Goal: Task Accomplishment & Management: Manage account settings

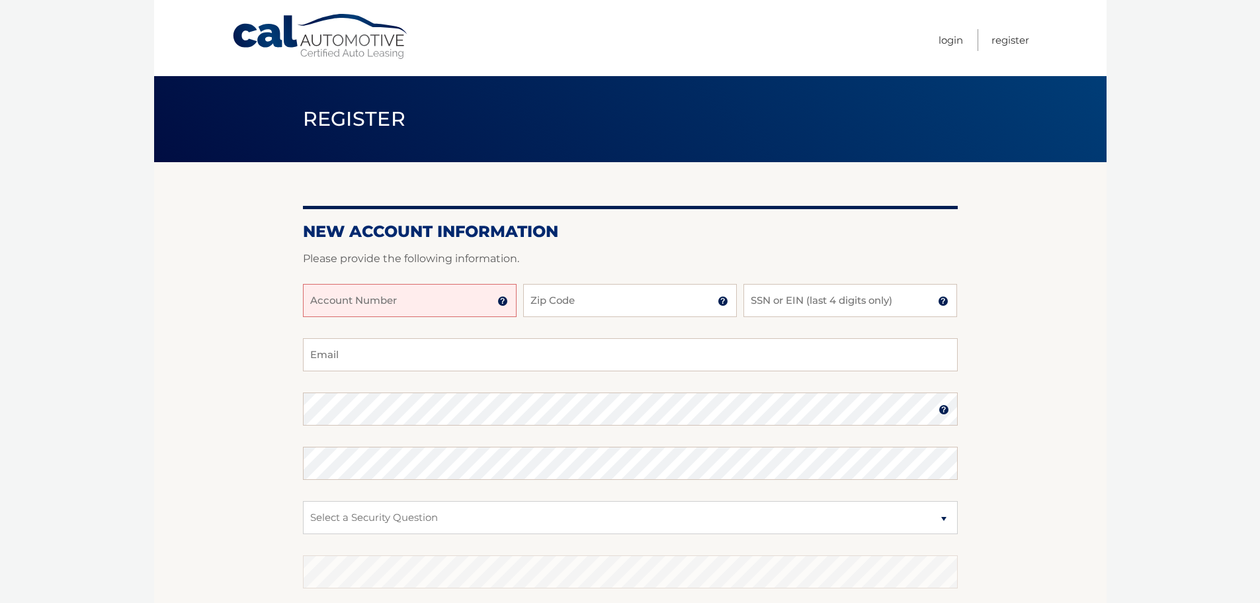
click at [392, 299] on input "Account Number" at bounding box center [410, 300] width 214 height 33
type input "44455717062"
click at [554, 300] on input "Zip Code" at bounding box center [630, 300] width 214 height 33
type input "11717"
click at [783, 295] on input "SSN or EIN (last 4 digits only)" at bounding box center [850, 300] width 214 height 33
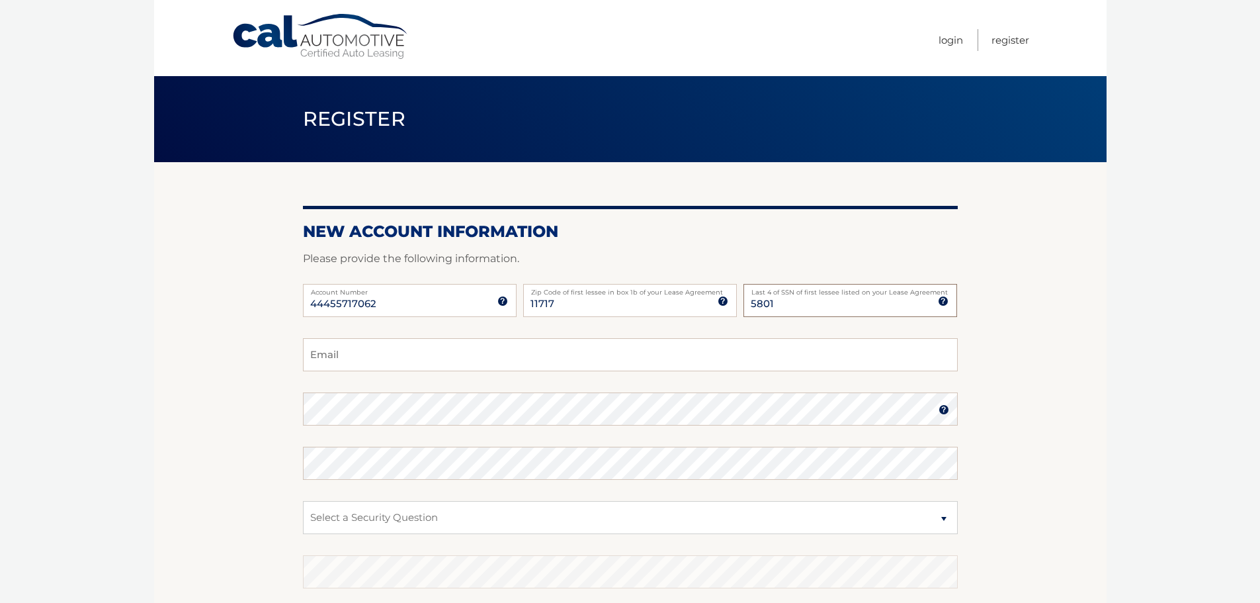
type input "5801"
click at [382, 351] on input "Email" at bounding box center [630, 354] width 655 height 33
click at [417, 358] on input "mc18h@aol.com" at bounding box center [630, 354] width 655 height 33
type input "mc18h@aol.com"
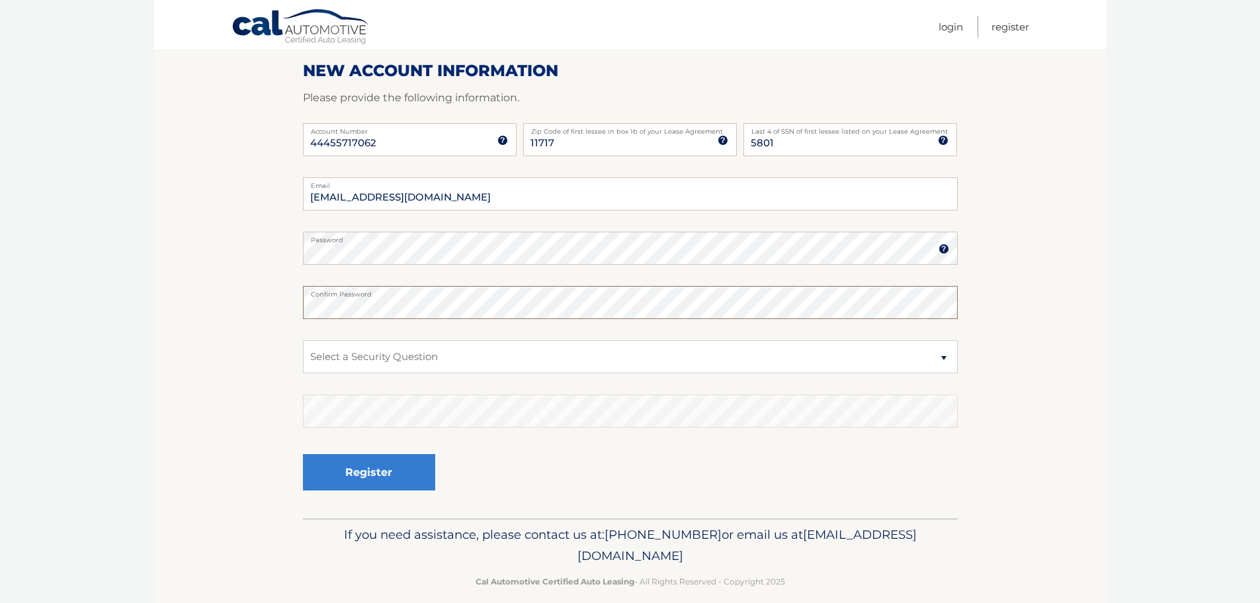
scroll to position [177, 0]
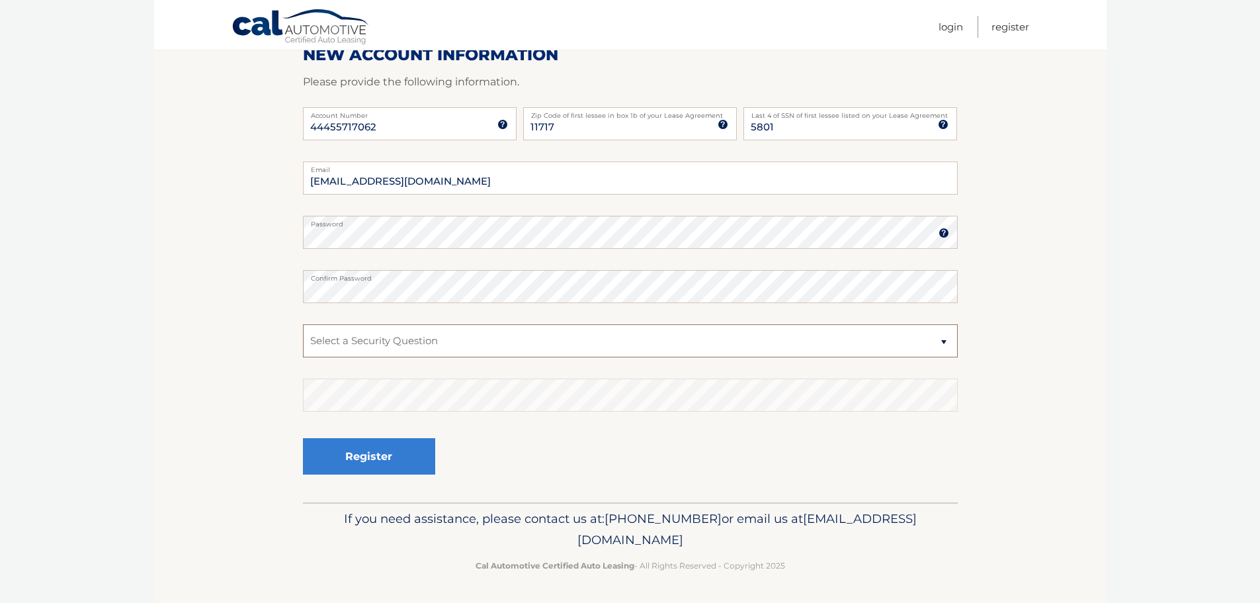
click at [472, 339] on select "Select a Security Question What was the name of your elementary school? What is…" at bounding box center [630, 340] width 655 height 33
select select "4"
click at [303, 324] on select "Select a Security Question What was the name of your elementary school? What is…" at bounding box center [630, 340] width 655 height 33
click at [392, 448] on button "Register" at bounding box center [369, 456] width 132 height 36
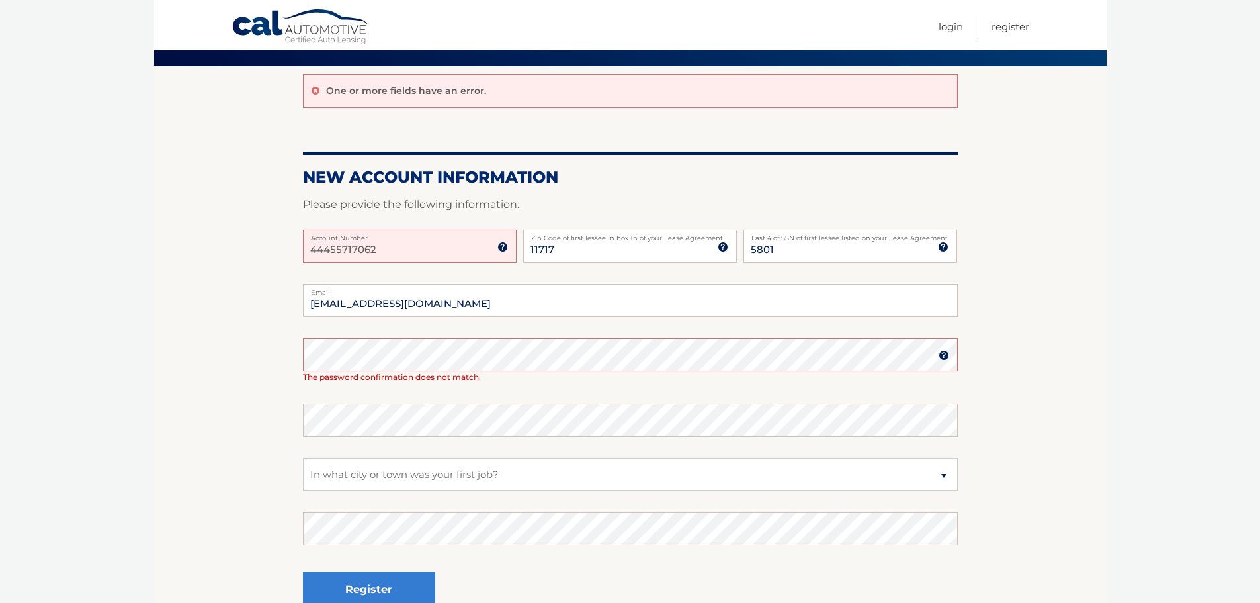
scroll to position [66, 0]
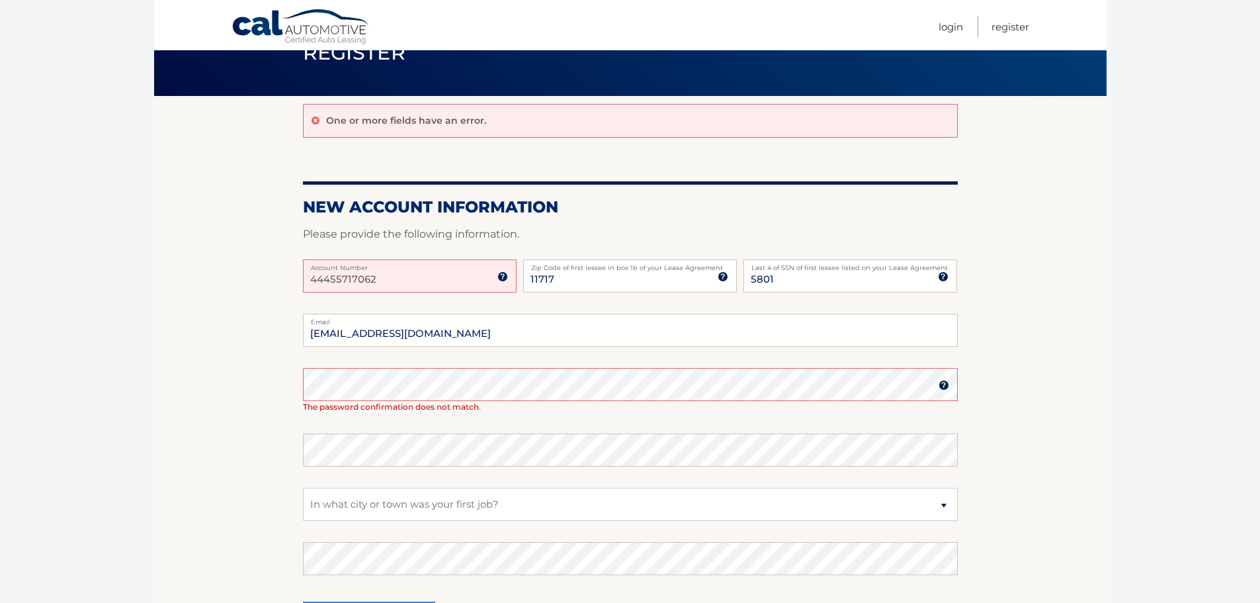
click at [382, 281] on input "44455717062" at bounding box center [410, 275] width 214 height 33
type input "4"
type input "44455717062"
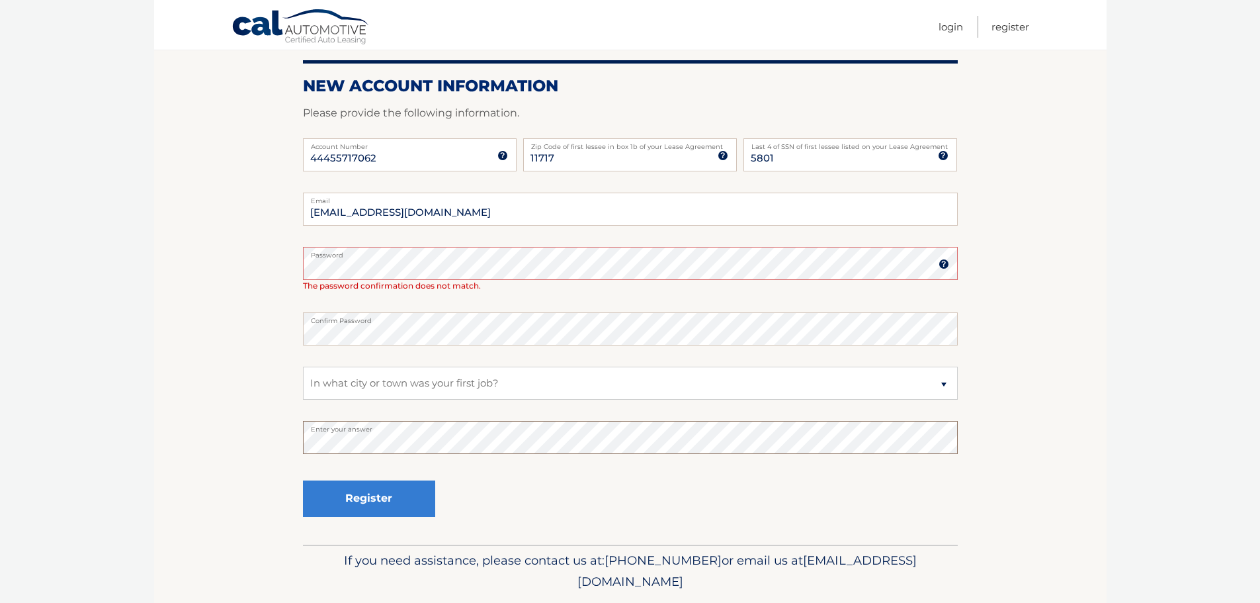
scroll to position [198, 0]
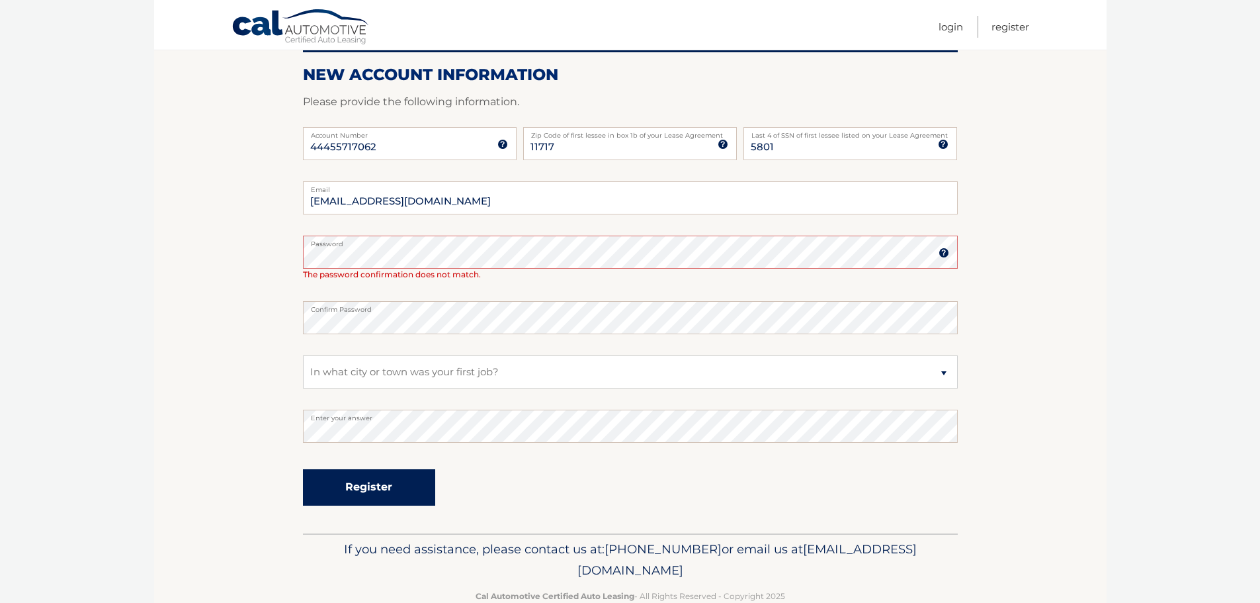
click at [394, 485] on button "Register" at bounding box center [369, 487] width 132 height 36
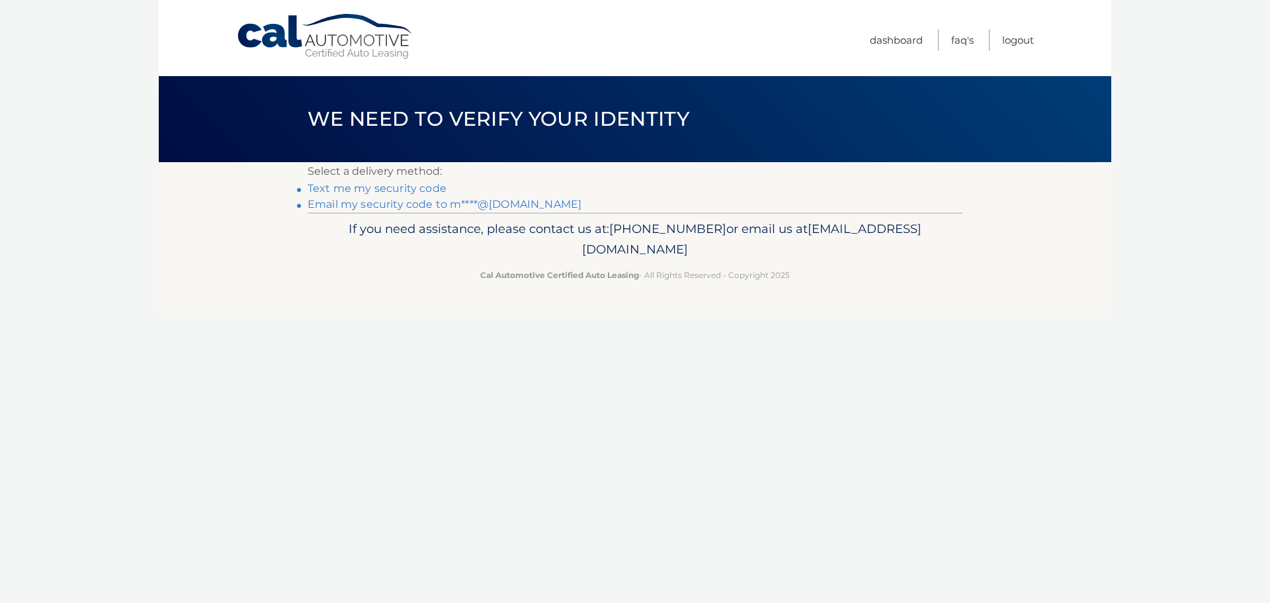
click at [404, 184] on link "Text me my security code" at bounding box center [377, 188] width 139 height 13
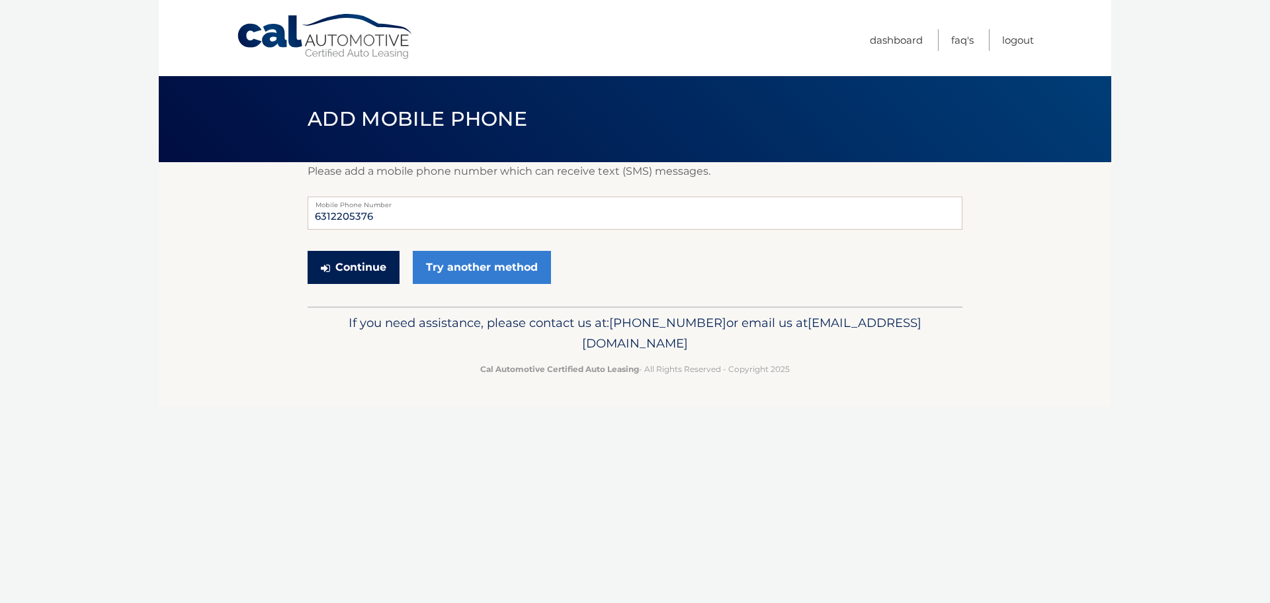
click at [368, 268] on button "Continue" at bounding box center [354, 267] width 92 height 33
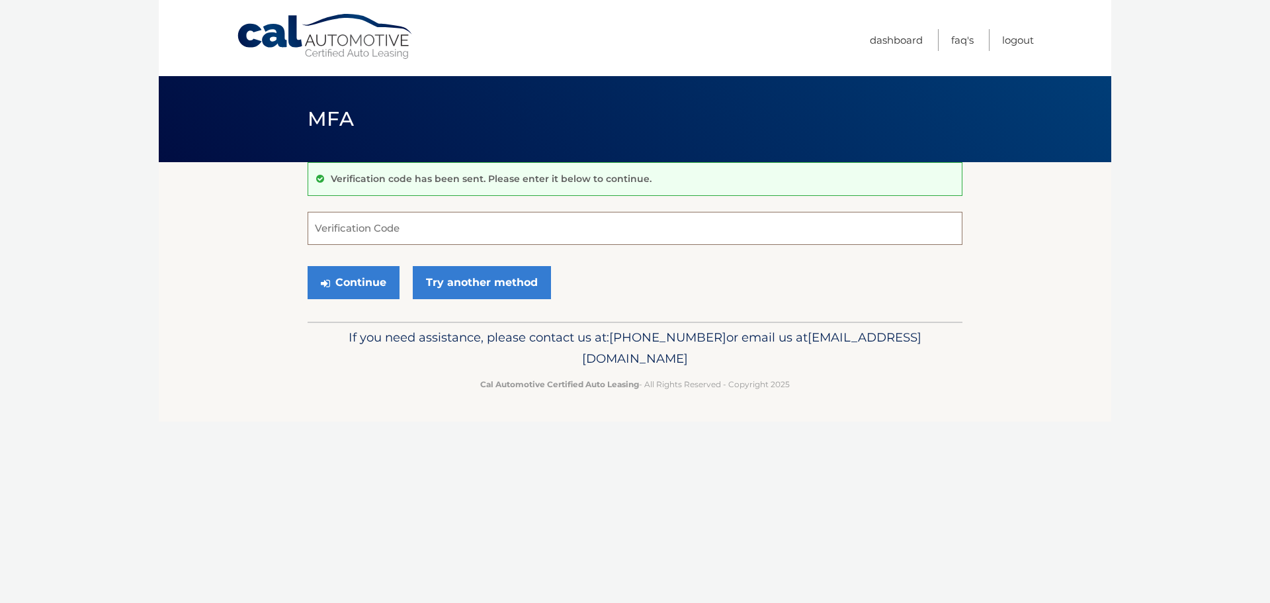
click at [404, 232] on input "Verification Code" at bounding box center [635, 228] width 655 height 33
type input "706059"
click at [362, 278] on button "Continue" at bounding box center [354, 282] width 92 height 33
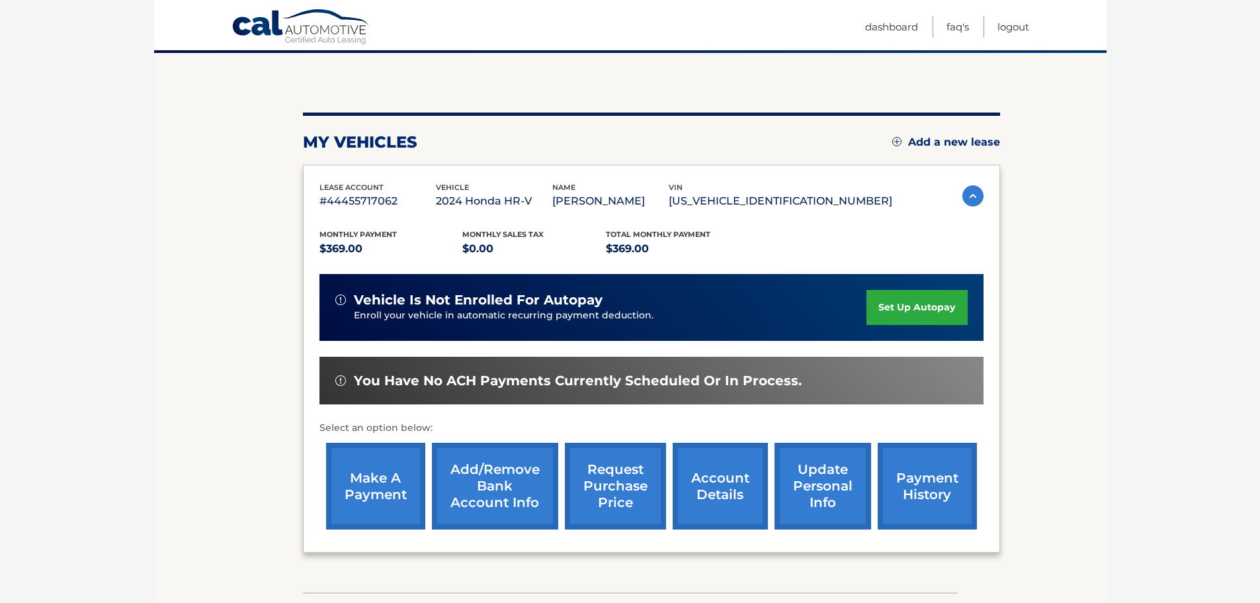
scroll to position [132, 0]
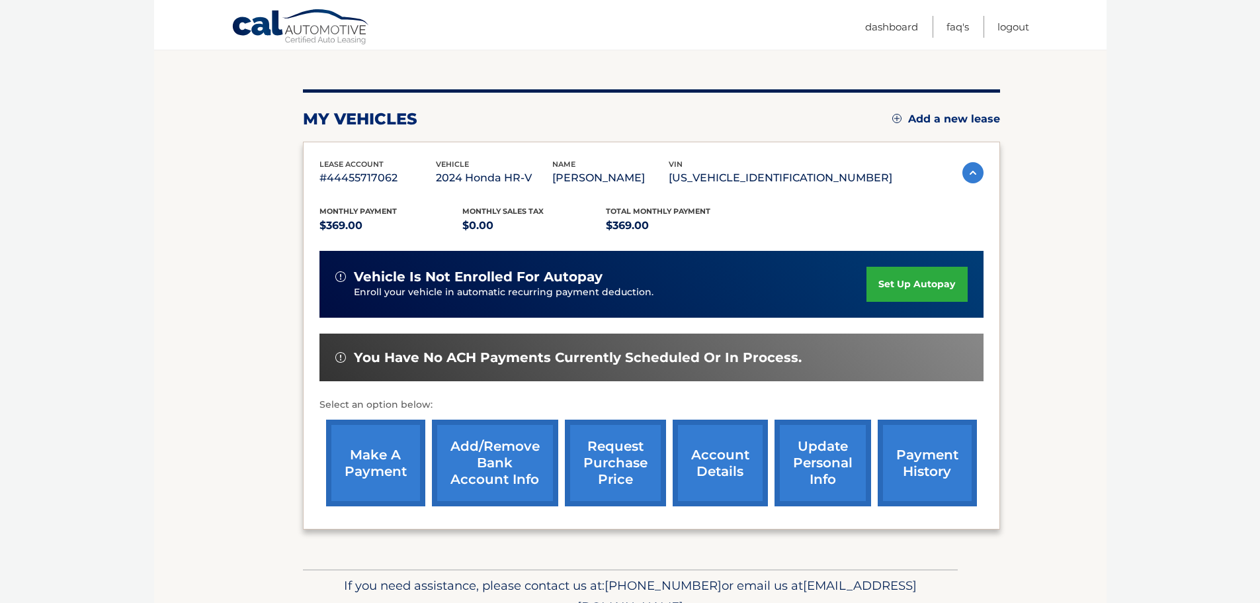
click at [926, 285] on link "set up autopay" at bounding box center [916, 284] width 101 height 35
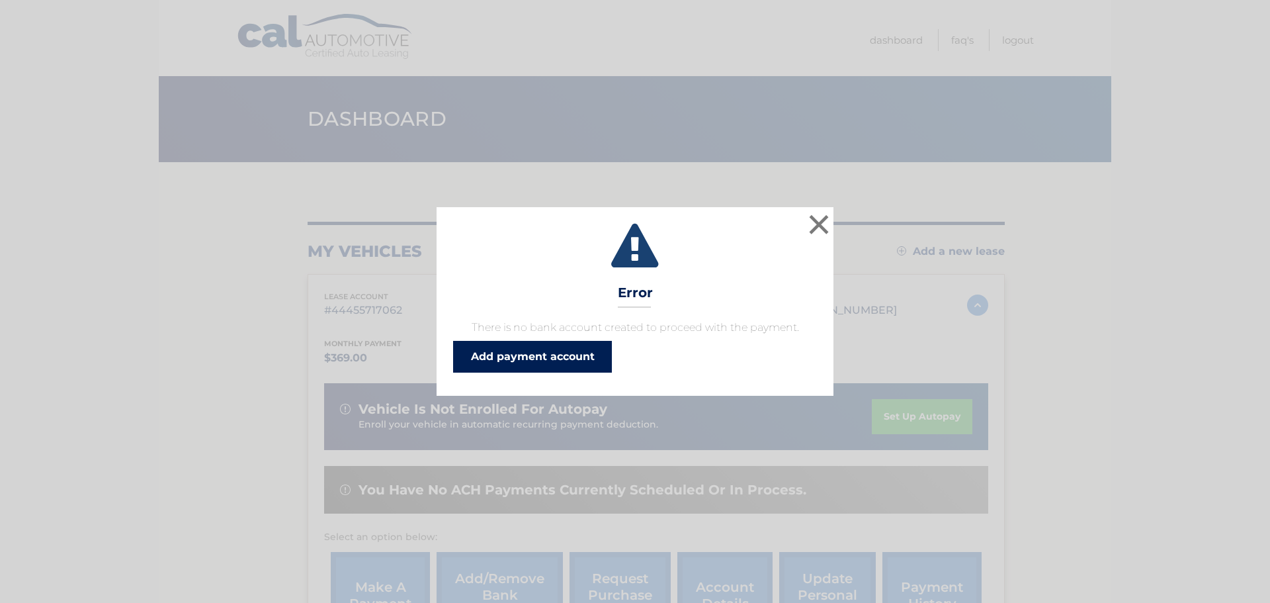
click at [527, 358] on link "Add payment account" at bounding box center [532, 357] width 159 height 32
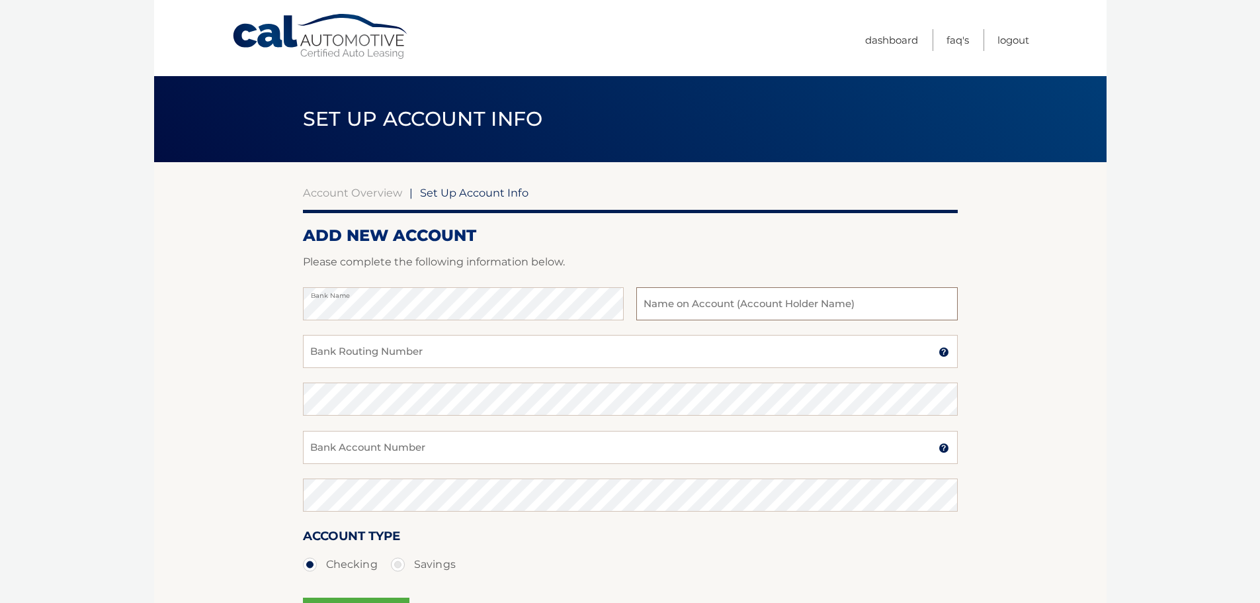
click at [720, 305] on input "text" at bounding box center [796, 303] width 321 height 33
type input "[PERSON_NAME]"
click at [370, 349] on input "Bank Routing Number" at bounding box center [630, 351] width 655 height 33
type input "021000021"
click at [363, 438] on input "Bank Account Number" at bounding box center [630, 447] width 655 height 33
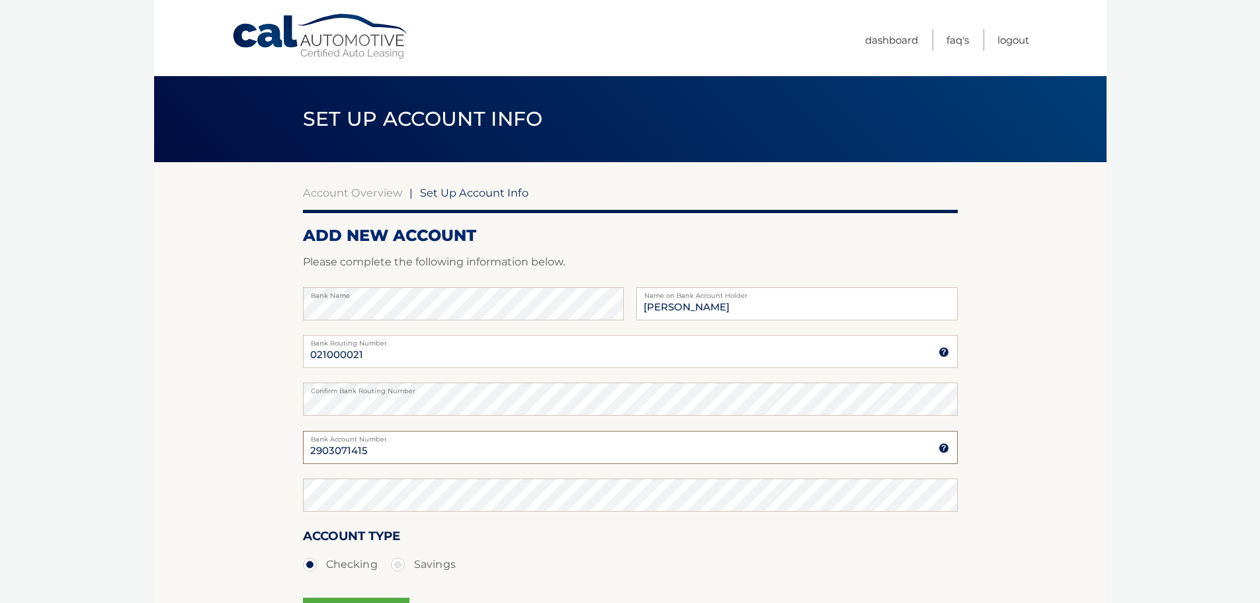
type input "2903071415"
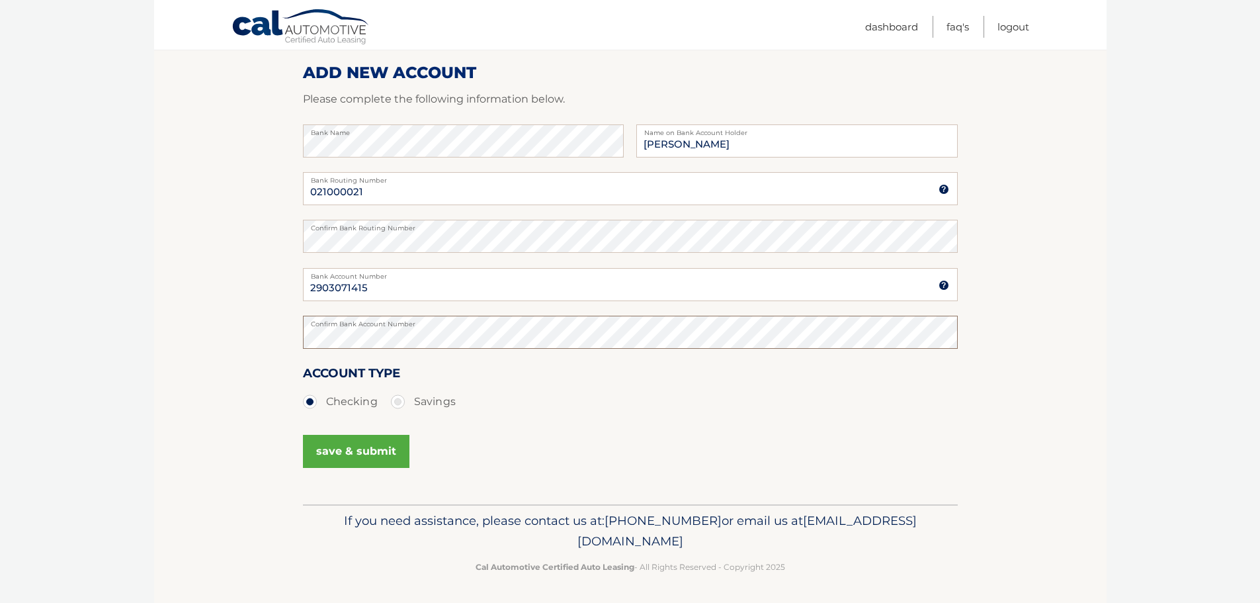
scroll to position [165, 0]
click at [363, 447] on button "save & submit" at bounding box center [356, 449] width 106 height 33
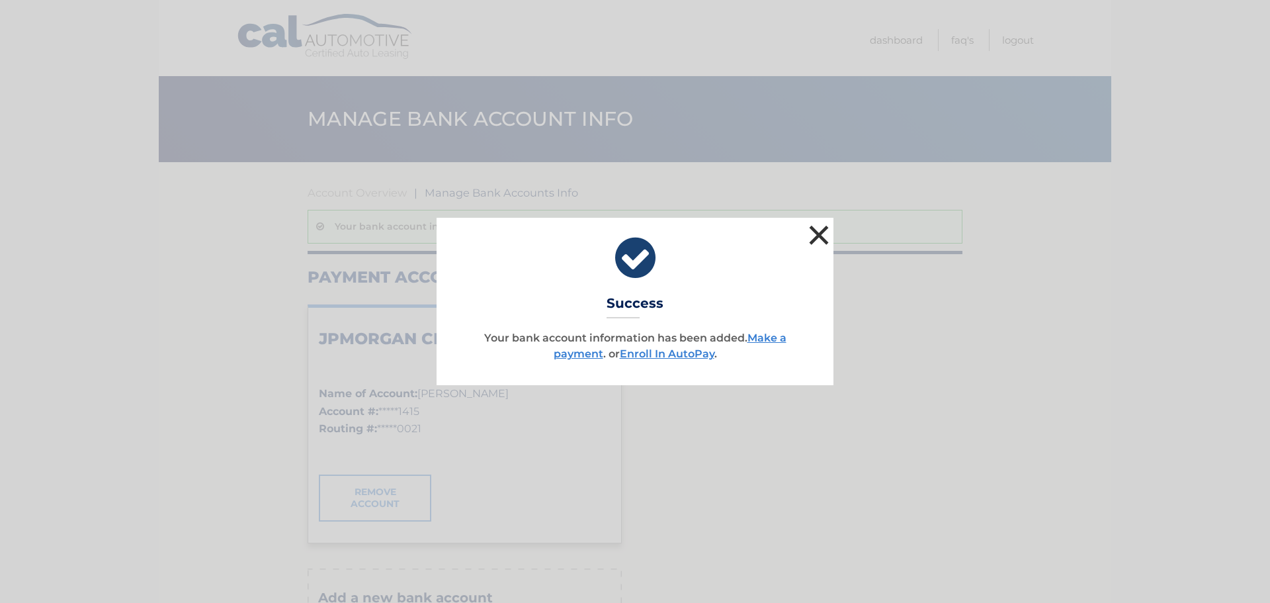
click at [819, 235] on button "×" at bounding box center [819, 235] width 26 height 26
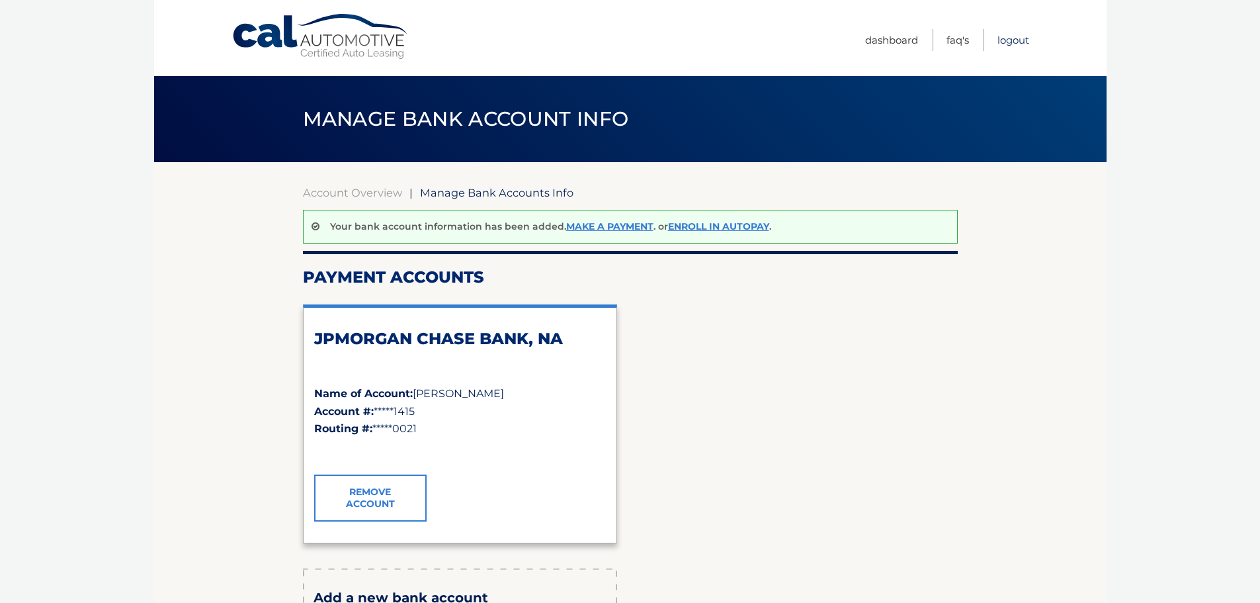
click at [1013, 37] on link "Logout" at bounding box center [1013, 40] width 32 height 22
